Goal: Check status: Check status

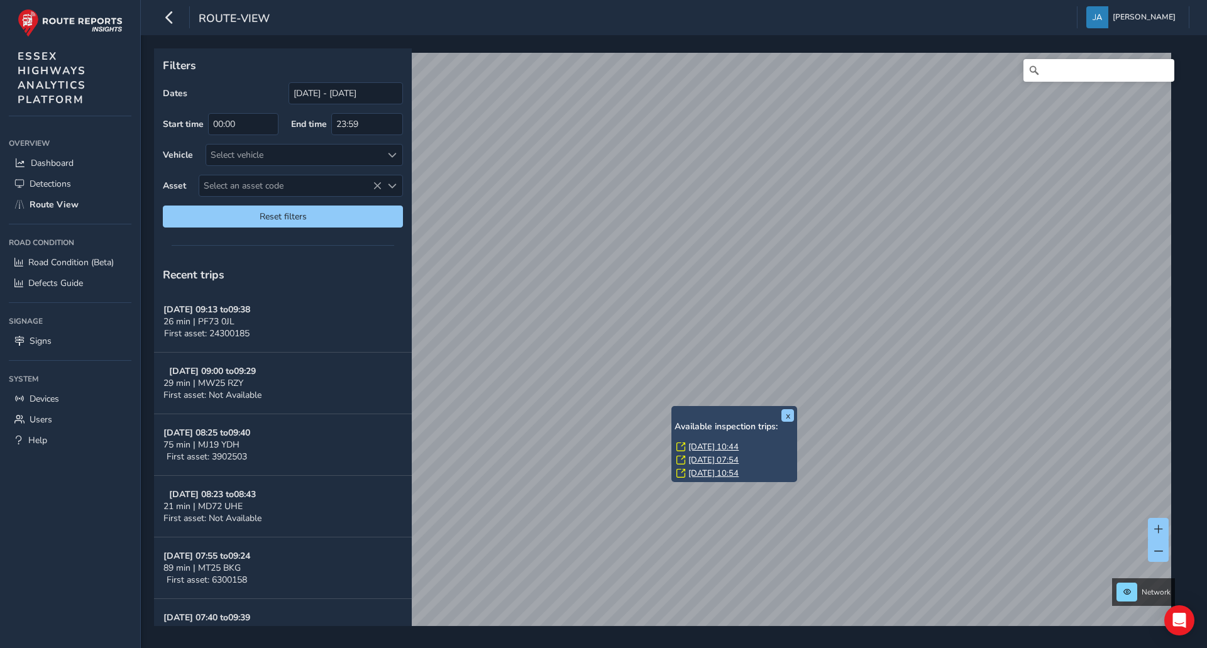
click at [701, 446] on link "[DATE] 10:44" at bounding box center [713, 446] width 50 height 11
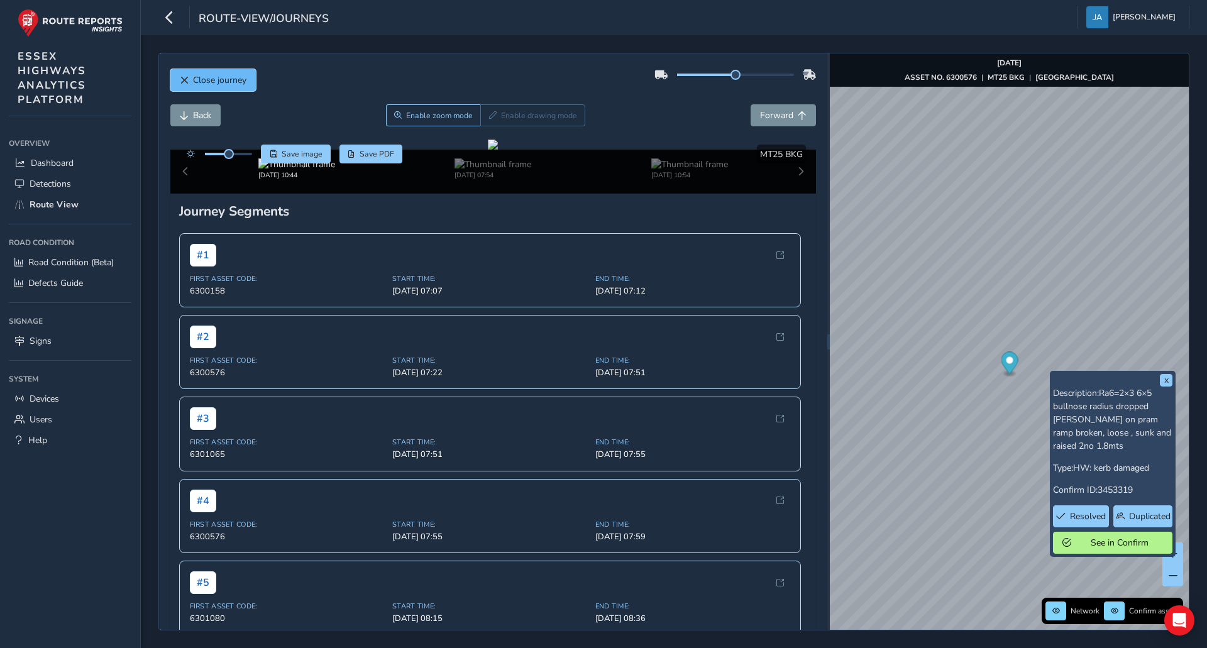
click at [213, 86] on button "Close journey" at bounding box center [212, 80] width 85 height 22
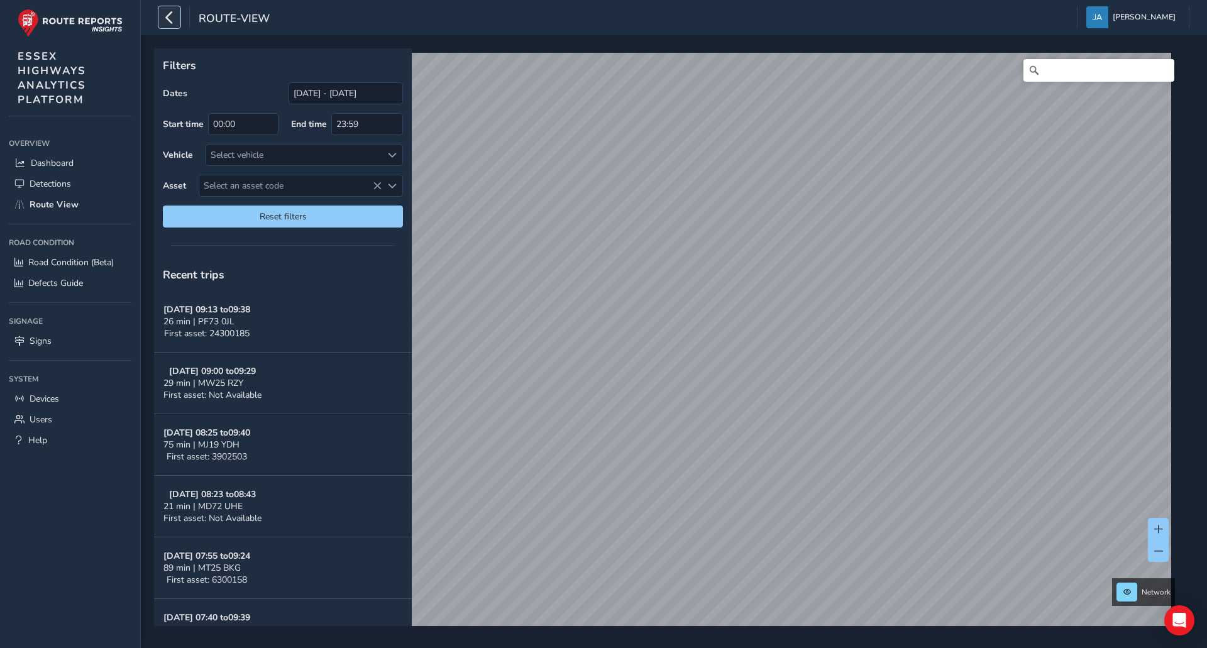
click at [170, 20] on icon "button" at bounding box center [169, 17] width 13 height 22
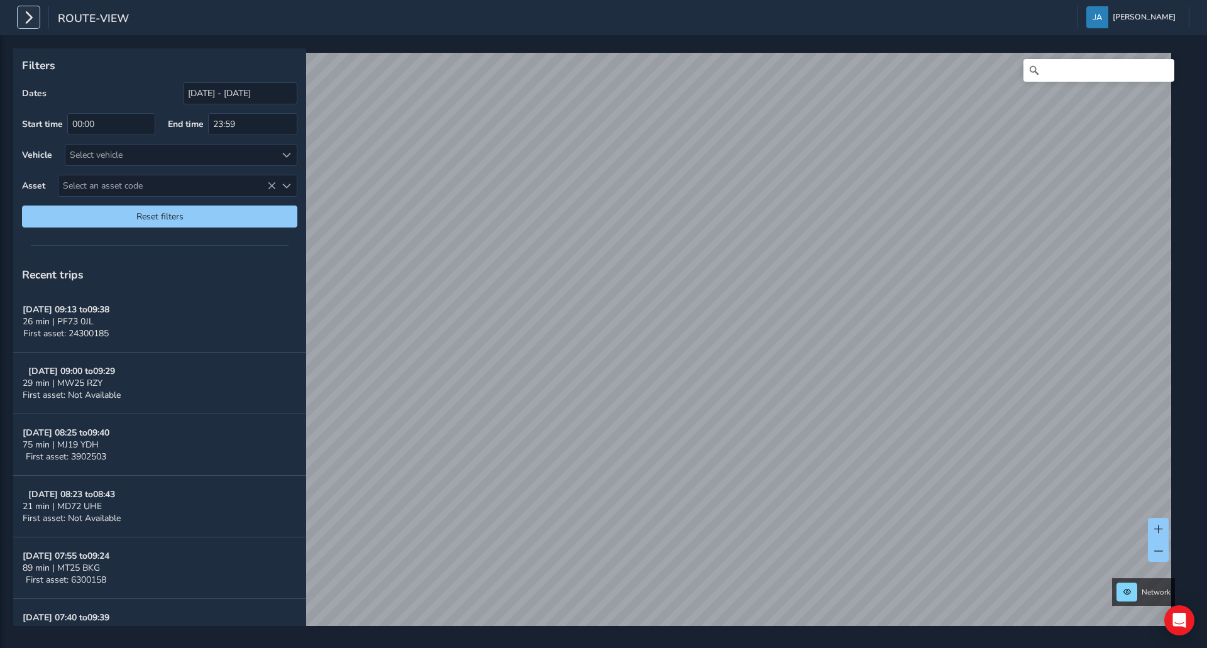
click at [26, 16] on icon "button" at bounding box center [28, 17] width 13 height 22
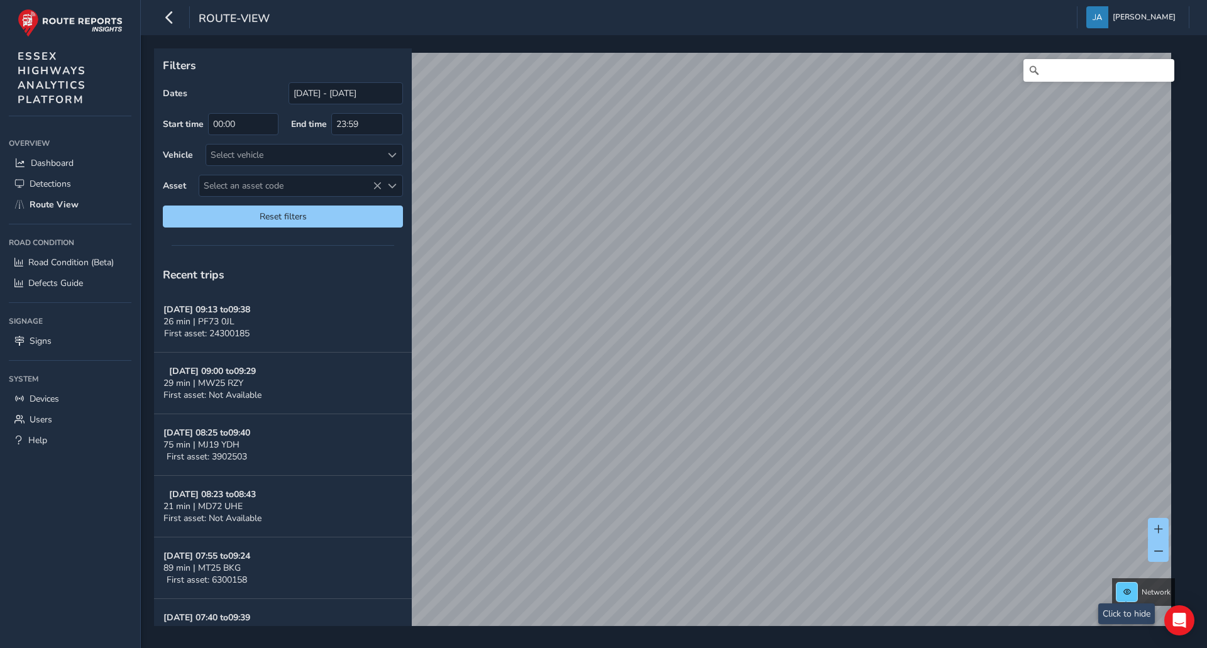
click at [1127, 595] on span at bounding box center [1127, 592] width 8 height 8
click at [1128, 595] on span at bounding box center [1127, 592] width 8 height 8
click at [1127, 601] on button at bounding box center [1126, 592] width 21 height 19
click at [1125, 596] on button at bounding box center [1126, 592] width 21 height 19
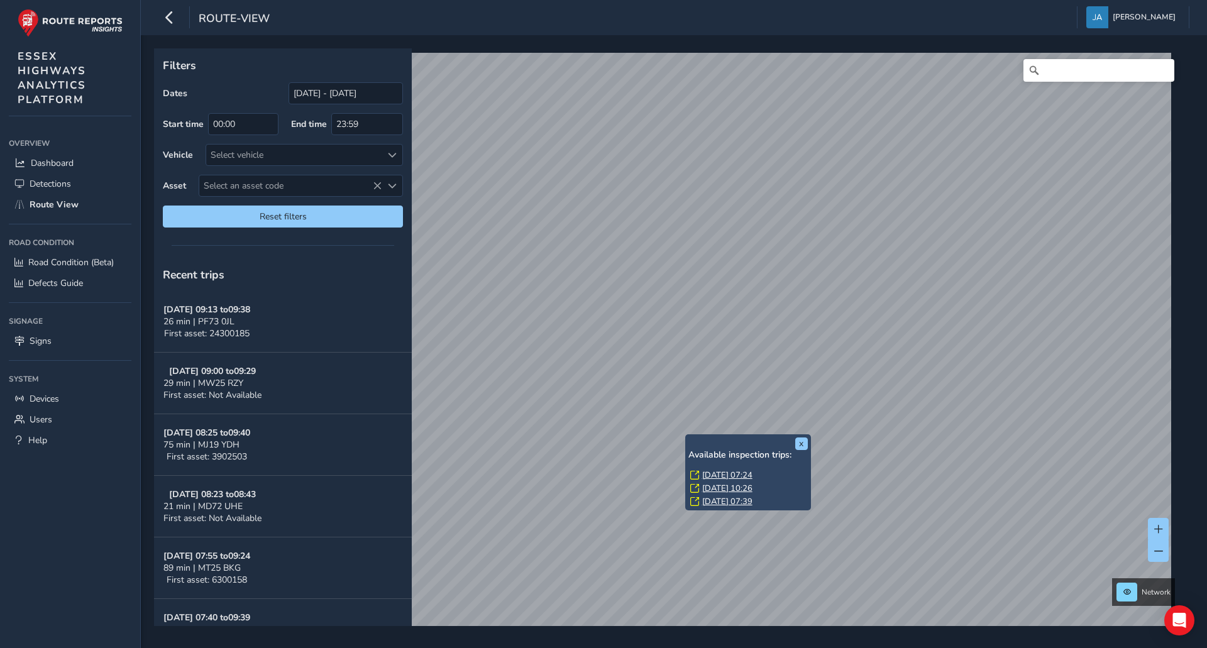
click at [714, 473] on link "[DATE] 07:24" at bounding box center [727, 474] width 50 height 11
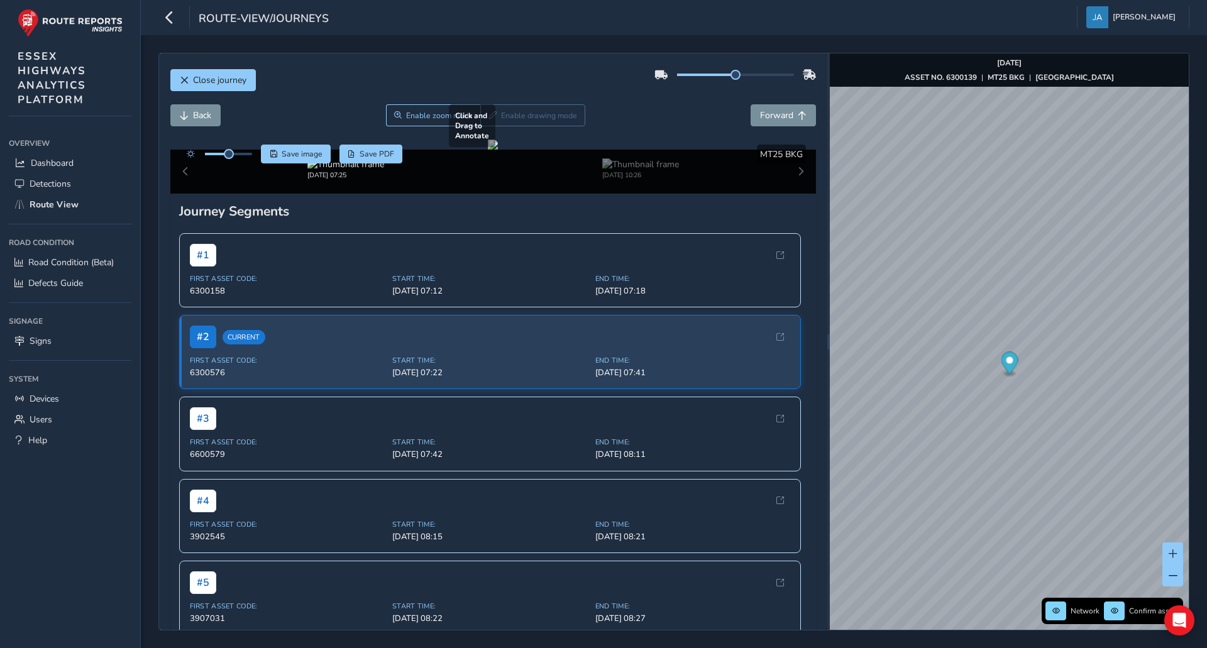
click at [498, 150] on div at bounding box center [493, 145] width 10 height 10
drag, startPoint x: 227, startPoint y: 155, endPoint x: 242, endPoint y: 158, distance: 15.4
click at [242, 158] on span at bounding box center [242, 154] width 10 height 10
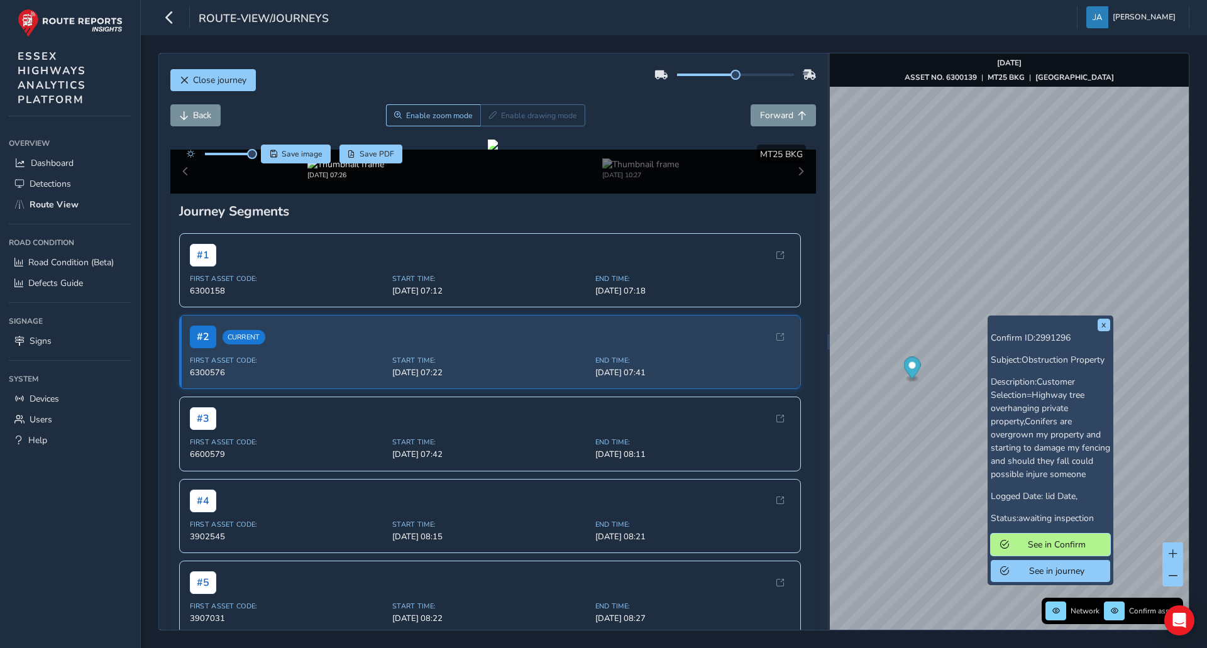
click at [1048, 547] on span "See in Confirm" at bounding box center [1056, 545] width 87 height 12
